Goal: Task Accomplishment & Management: Use online tool/utility

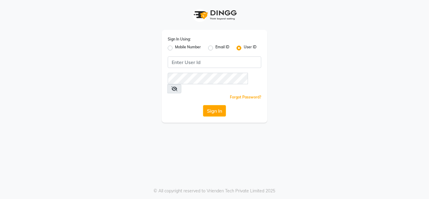
click at [175, 48] on label "Mobile Number" at bounding box center [188, 47] width 26 height 7
click at [175, 48] on input "Mobile Number" at bounding box center [177, 46] width 4 height 4
radio input "true"
radio input "false"
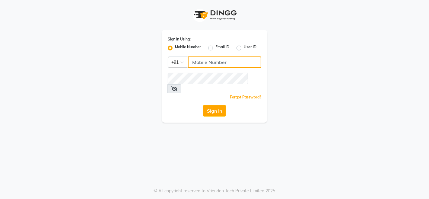
click at [209, 61] on input "Username" at bounding box center [224, 61] width 73 height 11
type input "7224009452"
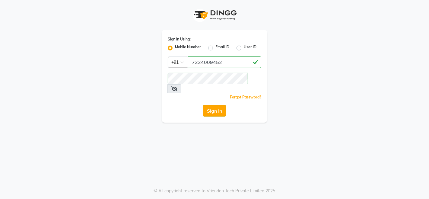
click at [213, 105] on button "Sign In" at bounding box center [214, 110] width 23 height 11
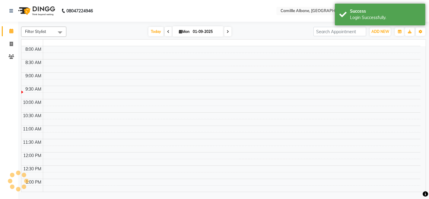
select select "en"
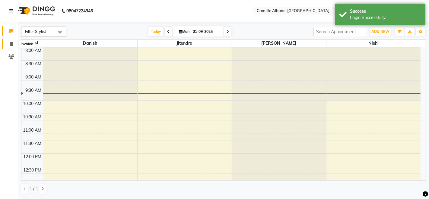
click at [10, 43] on icon at bounding box center [11, 44] width 3 height 5
select select "service"
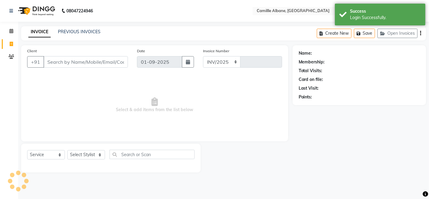
select select "7025"
type input "1033"
